Goal: Navigation & Orientation: Go to known website

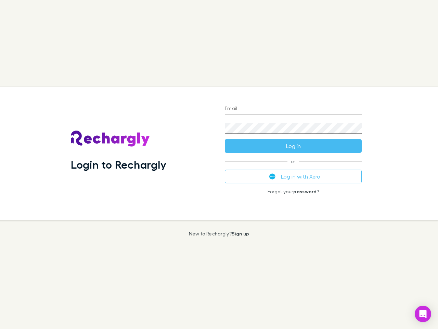
click at [219, 164] on div "Login to Rechargly" at bounding box center [142, 153] width 154 height 133
click at [293, 109] on input "Email" at bounding box center [293, 108] width 137 height 11
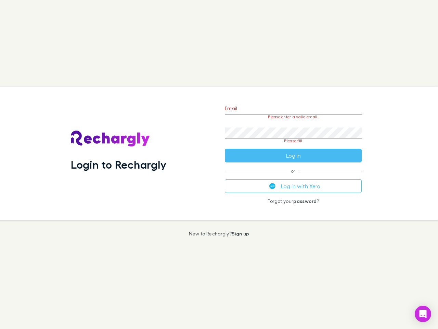
click at [293, 146] on form "Email Please enter a valid email. Password Please fill Log in" at bounding box center [293, 130] width 137 height 64
click at [293, 176] on div "Email Please enter a valid email. Password Please fill Log in or Log in with Xe…" at bounding box center [293, 153] width 148 height 133
click at [423, 314] on icon "Open Intercom Messenger" at bounding box center [423, 314] width 7 height 8
